Goal: Check status: Check status

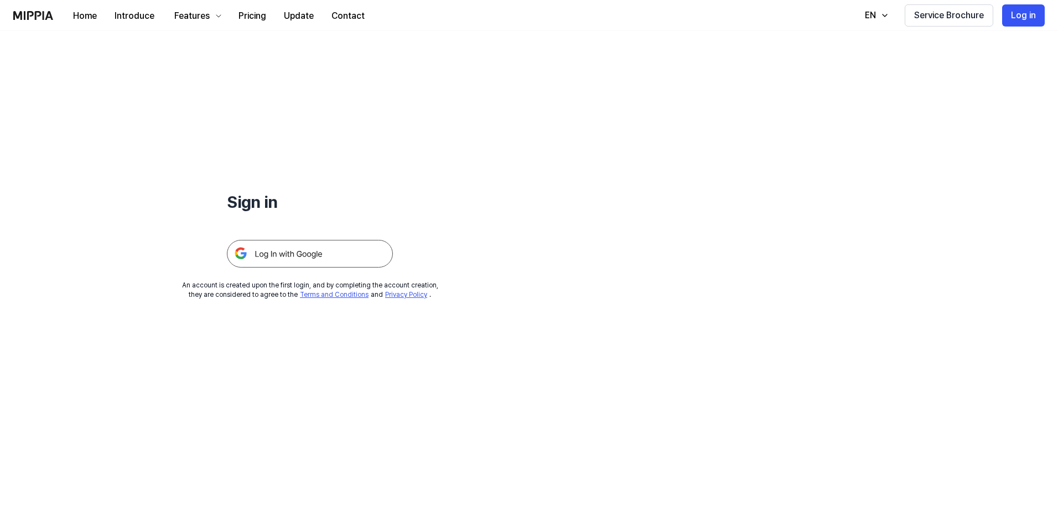
click at [325, 254] on img at bounding box center [310, 254] width 166 height 28
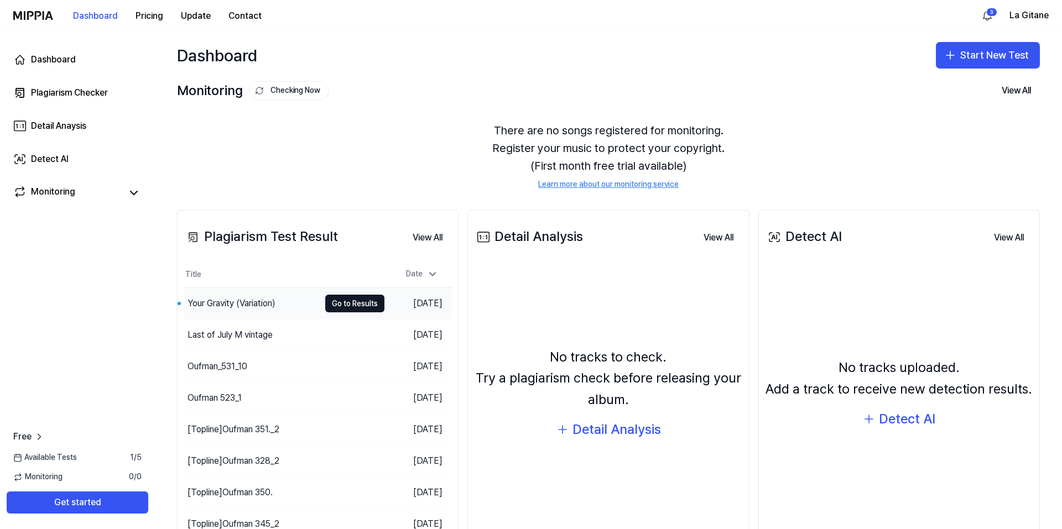
click at [204, 303] on div "Your Gravity (Variation)" at bounding box center [232, 303] width 88 height 13
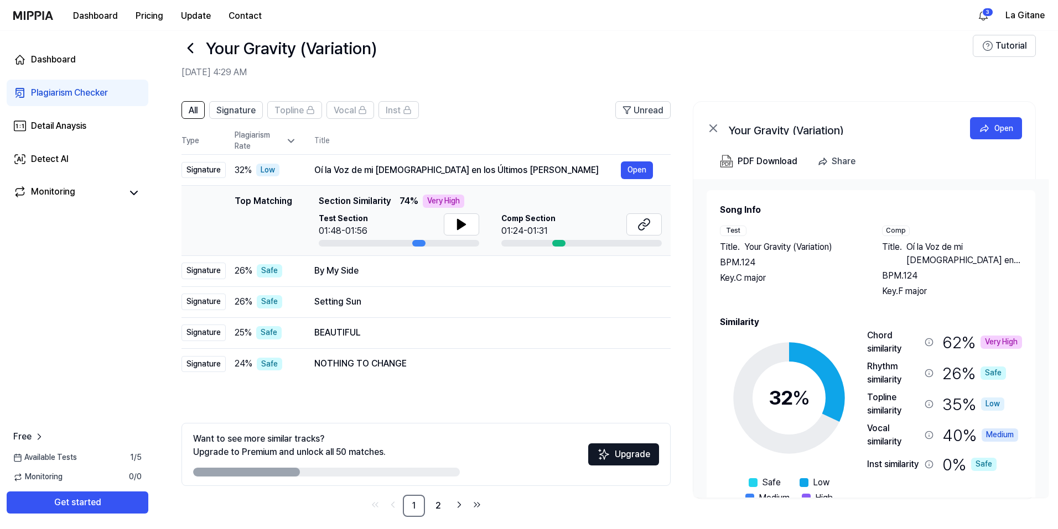
scroll to position [28, 0]
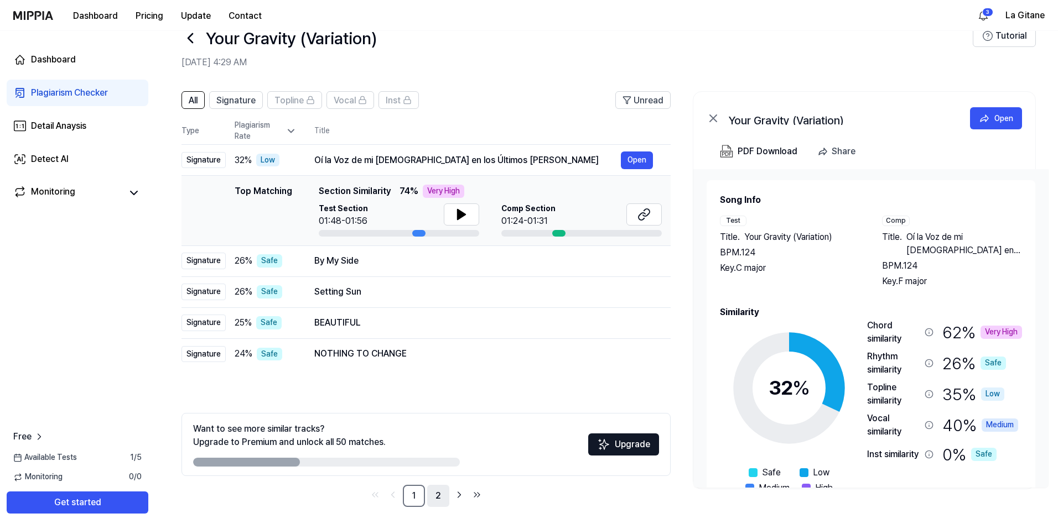
click at [440, 500] on link "2" at bounding box center [438, 496] width 22 height 22
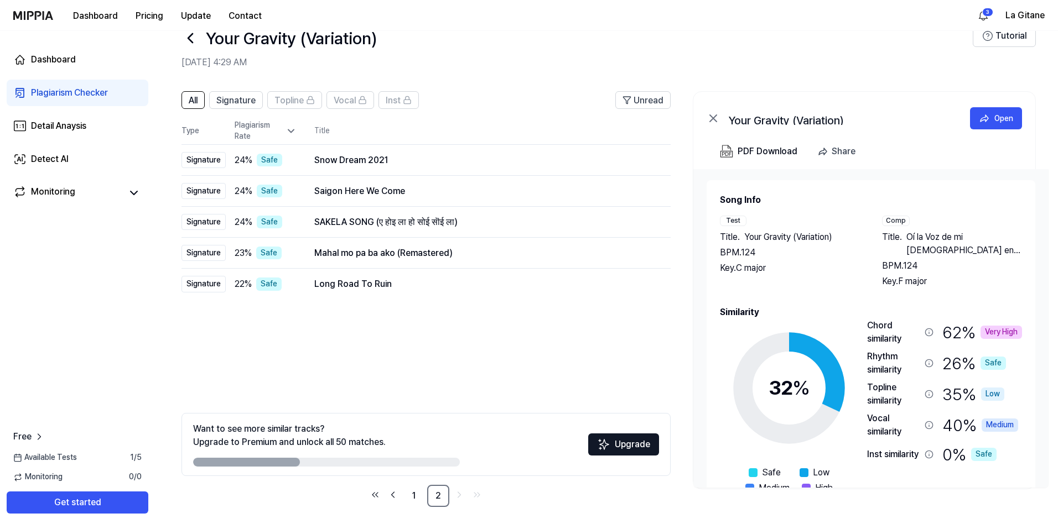
click at [194, 29] on link "Update" at bounding box center [196, 16] width 48 height 30
